Goal: Information Seeking & Learning: Learn about a topic

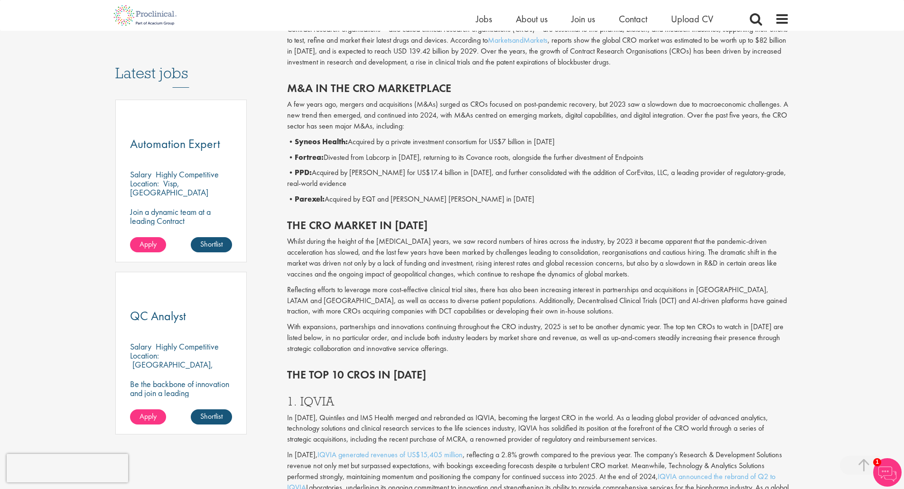
scroll to position [474, 0]
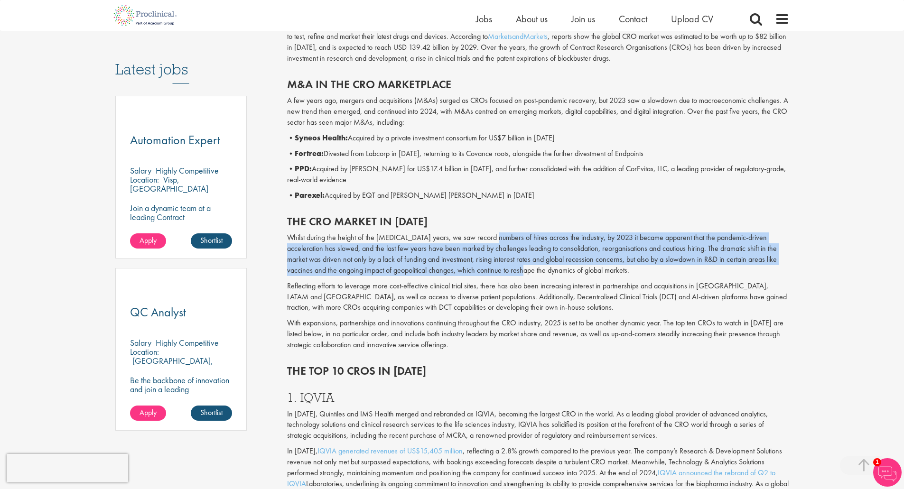
drag, startPoint x: 492, startPoint y: 236, endPoint x: 491, endPoint y: 271, distance: 35.6
click at [491, 271] on p "Whilst during the height of the [MEDICAL_DATA] years, we saw record numbers of …" at bounding box center [538, 253] width 502 height 43
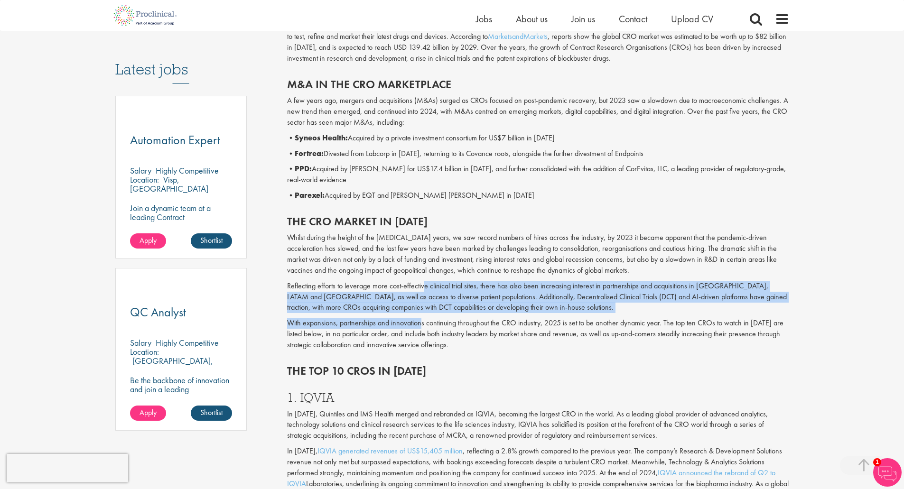
drag, startPoint x: 425, startPoint y: 287, endPoint x: 422, endPoint y: 323, distance: 35.7
click at [422, 323] on div "The CRO market in [DATE] Whilst during the height of the [MEDICAL_DATA] years, …" at bounding box center [538, 280] width 516 height 149
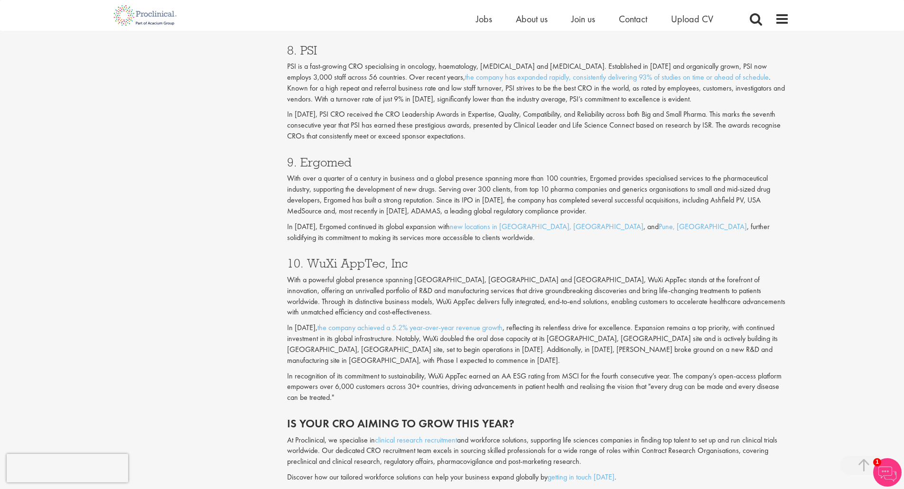
scroll to position [1992, 0]
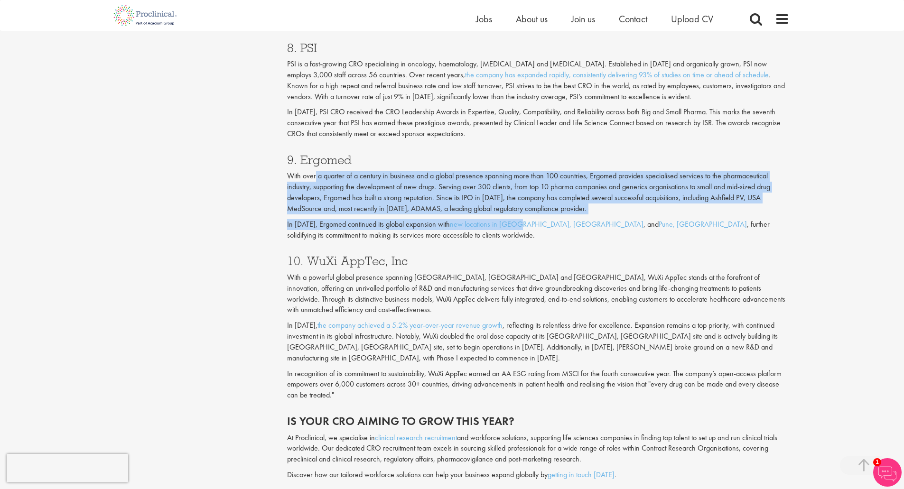
drag, startPoint x: 316, startPoint y: 177, endPoint x: 515, endPoint y: 216, distance: 202.6
click at [515, 216] on div "9. Ergomed With over a quarter of a century in business and a global presence s…" at bounding box center [538, 194] width 516 height 101
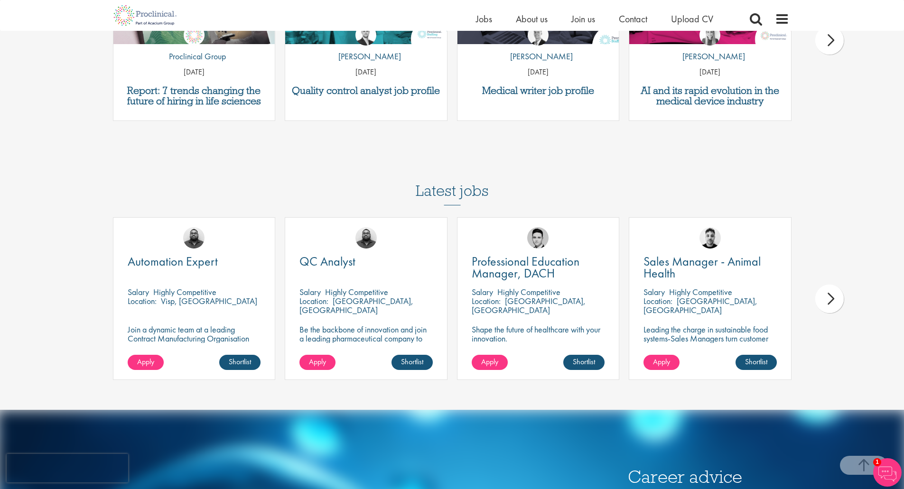
scroll to position [1924, 0]
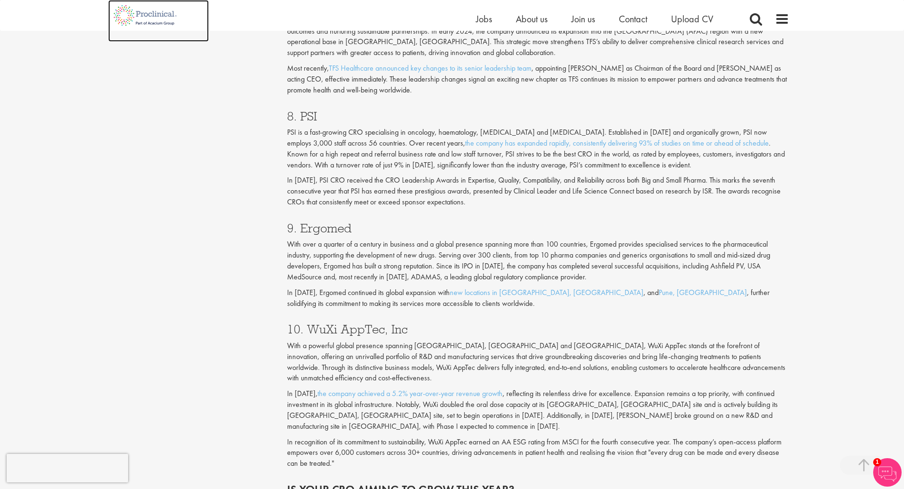
click at [149, 13] on img at bounding box center [145, 15] width 74 height 31
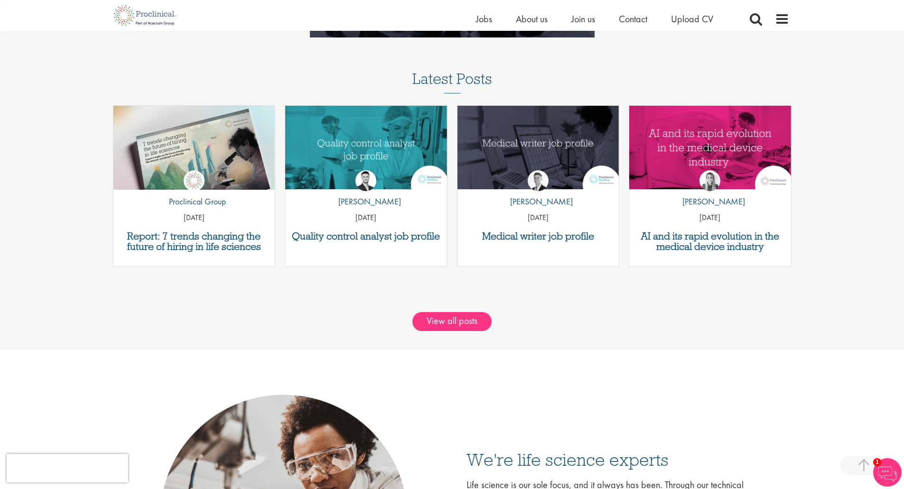
scroll to position [1376, 0]
